Goal: Find specific page/section: Find specific page/section

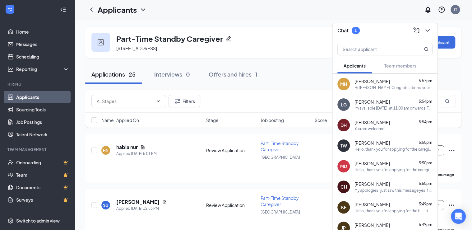
click at [432, 30] on button at bounding box center [428, 30] width 10 height 10
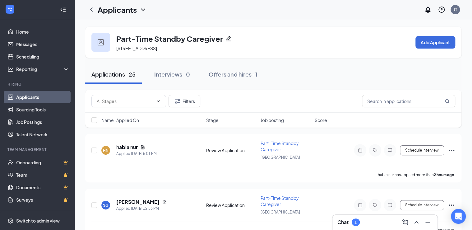
click at [329, 73] on div "Applications · 25 Interviews · 0 Offers and hires · 1" at bounding box center [273, 74] width 376 height 19
click at [419, 222] on icon "ChevronUp" at bounding box center [416, 221] width 7 height 7
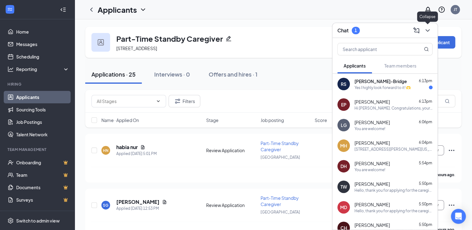
click at [430, 30] on icon "ChevronDown" at bounding box center [427, 30] width 7 height 7
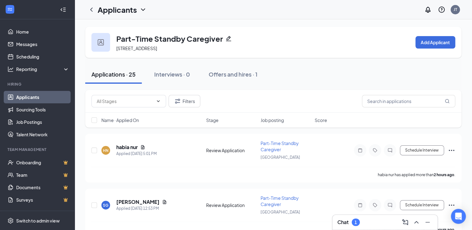
click at [327, 77] on div "Applications · 25 Interviews · 0 Offers and hires · 1" at bounding box center [273, 74] width 376 height 19
click at [376, 75] on div "Applications · 25 Interviews · 0 Offers and hires · 1" at bounding box center [273, 74] width 376 height 19
click at [328, 77] on div "Applications · 25 Interviews · 0 Offers and hires · 1" at bounding box center [273, 74] width 376 height 19
drag, startPoint x: 328, startPoint y: 77, endPoint x: 277, endPoint y: 12, distance: 83.3
click at [327, 76] on div "Applications · 25 Interviews · 0 Offers and hires · 1" at bounding box center [273, 74] width 376 height 19
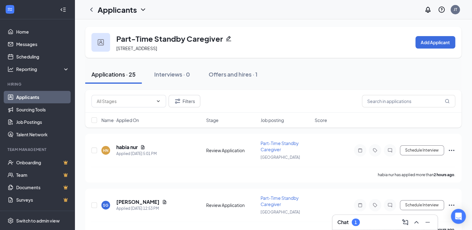
drag, startPoint x: 342, startPoint y: 78, endPoint x: 371, endPoint y: 77, distance: 28.9
click at [342, 78] on div "Applications · 25 Interviews · 0 Offers and hires · 1" at bounding box center [273, 74] width 376 height 19
click at [371, 77] on div "Applications · 25 Interviews · 0 Offers and hires · 1" at bounding box center [273, 74] width 376 height 19
click at [347, 78] on div "Applications · 25 Interviews · 0 Offers and hires · 1" at bounding box center [273, 74] width 376 height 19
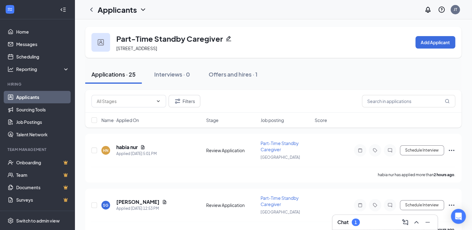
drag, startPoint x: 386, startPoint y: 75, endPoint x: 307, endPoint y: 82, distance: 79.3
click at [386, 75] on div "Applications · 25 Interviews · 0 Offers and hires · 1" at bounding box center [273, 74] width 376 height 19
click at [303, 82] on div "Applications · 25 Interviews · 0 Offers and hires · 1" at bounding box center [273, 74] width 376 height 19
drag, startPoint x: 395, startPoint y: 73, endPoint x: 325, endPoint y: 81, distance: 70.4
click at [393, 73] on div "Applications · 25 Interviews · 0 Offers and hires · 1" at bounding box center [273, 74] width 376 height 19
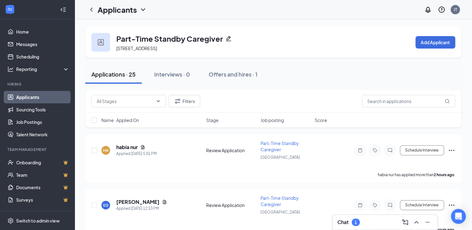
click at [319, 81] on div "Applications · 25 Interviews · 0 Offers and hires · 1" at bounding box center [273, 74] width 376 height 19
drag, startPoint x: 313, startPoint y: 81, endPoint x: 381, endPoint y: 73, distance: 68.5
click at [318, 80] on div "Applications · 25 Interviews · 0 Offers and hires · 1" at bounding box center [273, 74] width 376 height 19
click at [384, 73] on div "Applications · 25 Interviews · 0 Offers and hires · 1" at bounding box center [273, 74] width 376 height 19
click at [40, 97] on link "Applicants" at bounding box center [42, 97] width 53 height 12
